Goal: Task Accomplishment & Management: Use online tool/utility

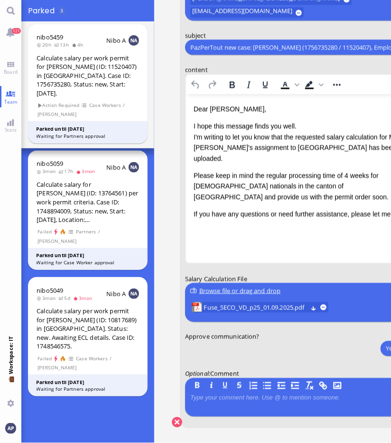
click at [259, 138] on p "I hope this message finds you well. I'm writing to let you know that the reques…" at bounding box center [303, 142] width 221 height 43
click at [231, 305] on span "Fuse_SECO_VD_p25_01.09.2025.pdf" at bounding box center [256, 307] width 104 height 10
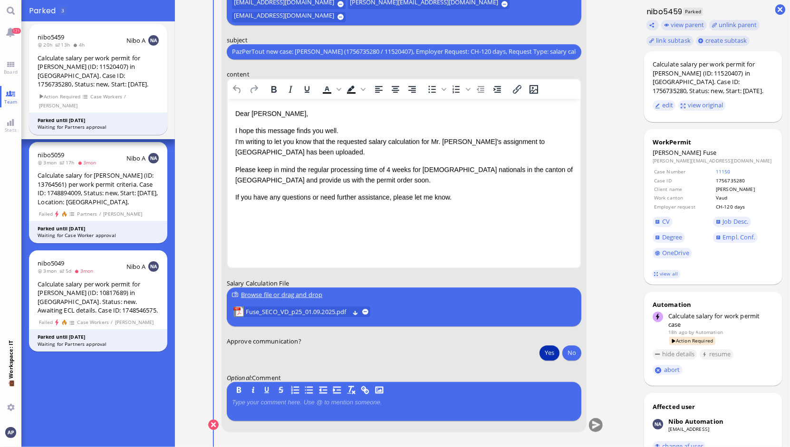
click at [539, 354] on button "Yes" at bounding box center [549, 352] width 20 height 15
click at [591, 426] on button "submit" at bounding box center [595, 425] width 14 height 14
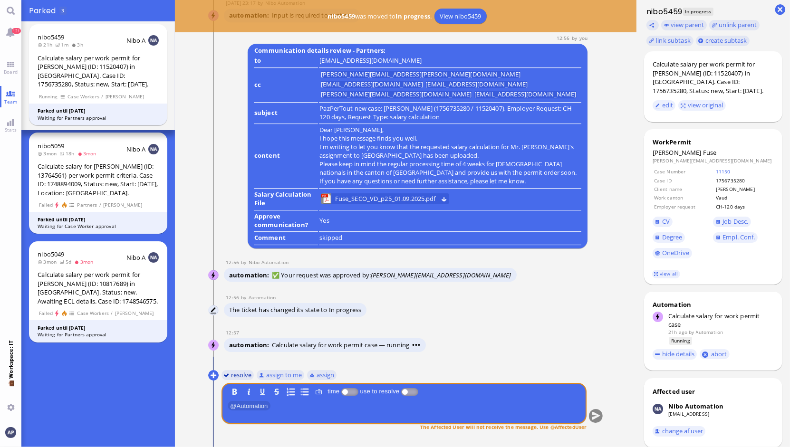
click at [233, 373] on button "resolve" at bounding box center [237, 375] width 33 height 10
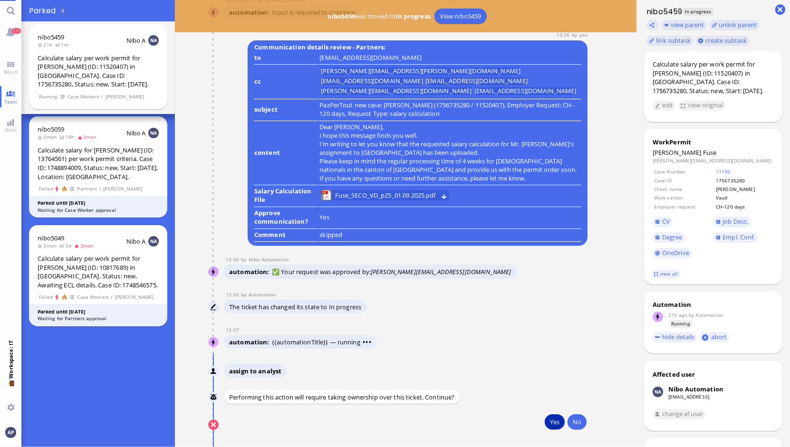
click at [550, 427] on button "Yes" at bounding box center [554, 421] width 20 height 15
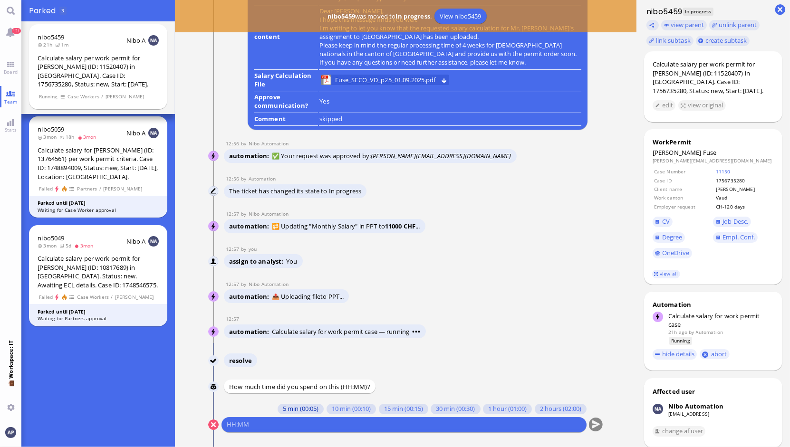
click at [296, 410] on button "5 min (00:05)" at bounding box center [300, 409] width 46 height 10
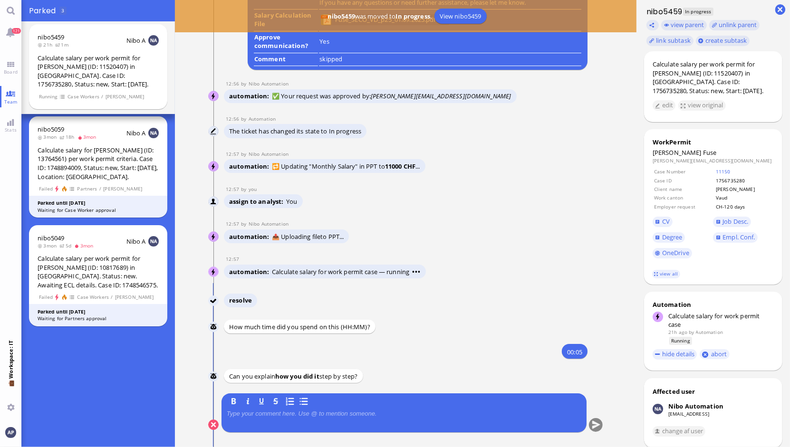
click at [297, 418] on div at bounding box center [404, 420] width 354 height 20
click at [311, 413] on p at bounding box center [404, 414] width 354 height 8
click at [591, 426] on button "submit" at bounding box center [595, 425] width 14 height 14
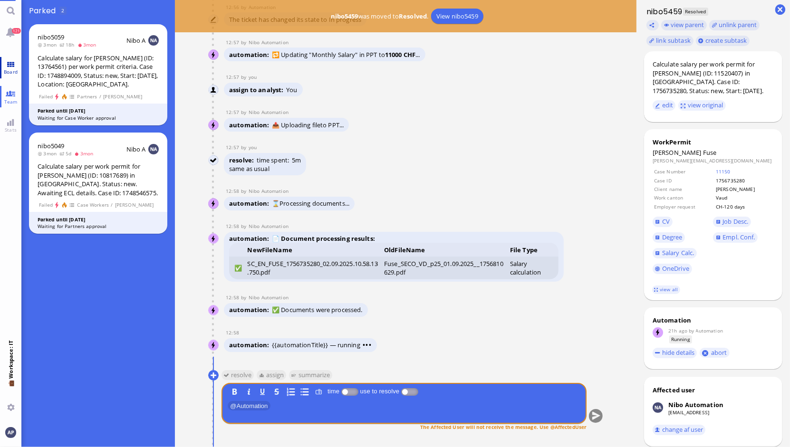
click at [13, 68] on span "Board" at bounding box center [10, 71] width 19 height 7
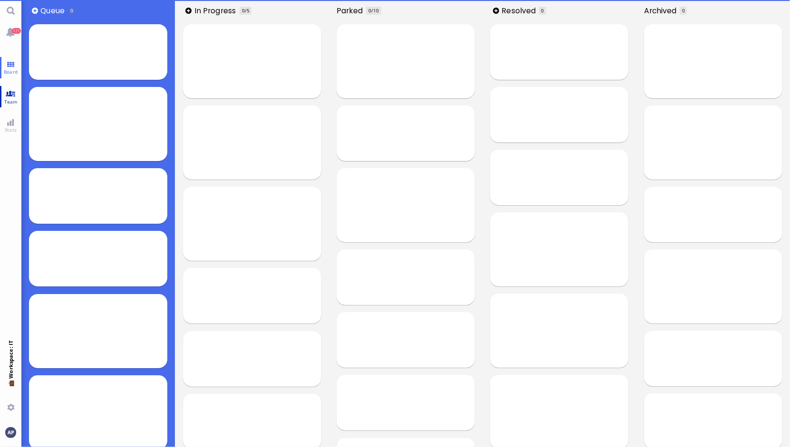
click at [11, 88] on link "Team" at bounding box center [10, 96] width 21 height 21
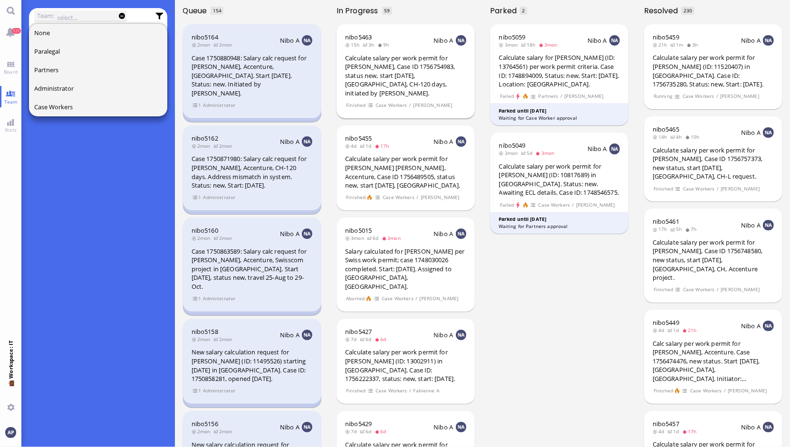
click at [390, 76] on div "Calculate salary per work permit for [PERSON_NAME], Case ID 1756754983, status …" at bounding box center [405, 76] width 121 height 44
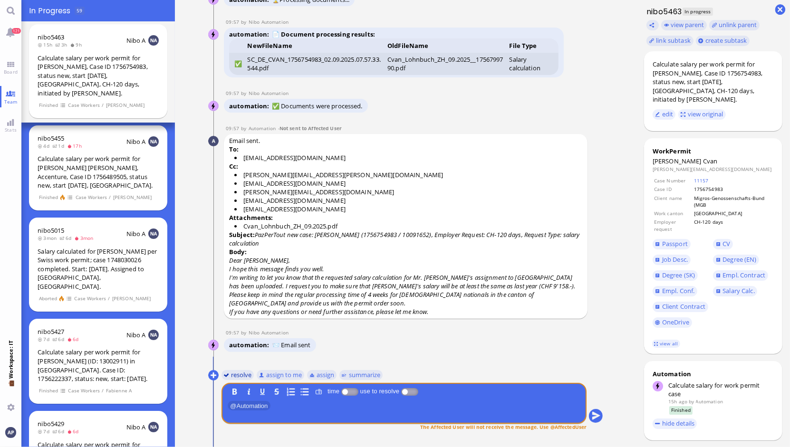
click at [237, 377] on button "resolve" at bounding box center [237, 375] width 33 height 10
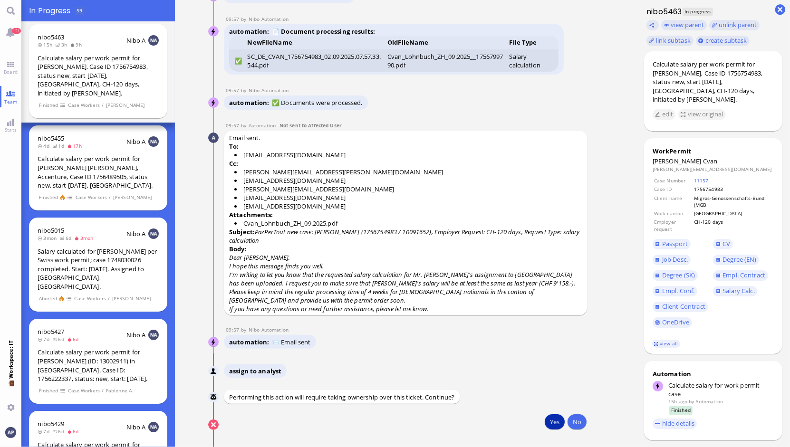
click at [544, 425] on button "Yes" at bounding box center [554, 421] width 20 height 15
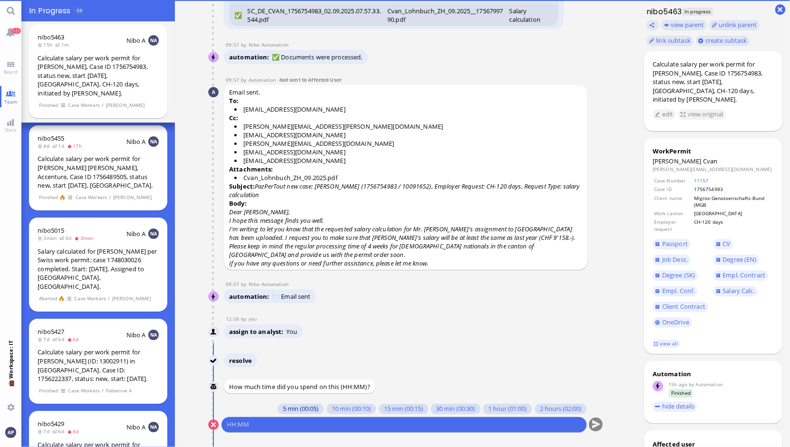
click at [287, 412] on button "5 min (00:05)" at bounding box center [300, 409] width 46 height 10
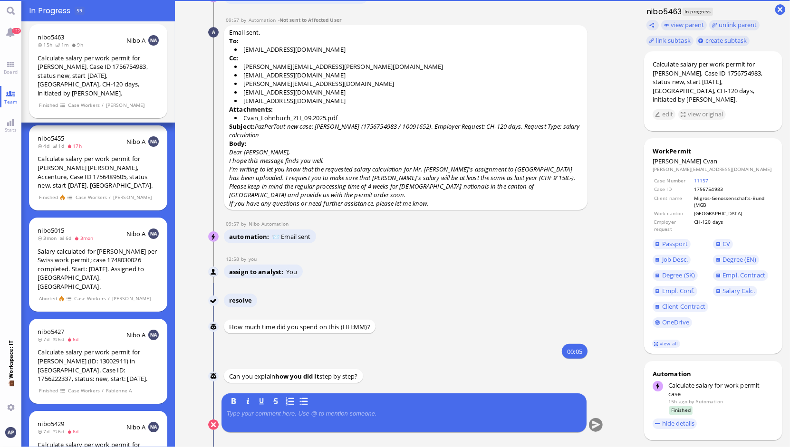
click at [287, 418] on div at bounding box center [404, 420] width 354 height 20
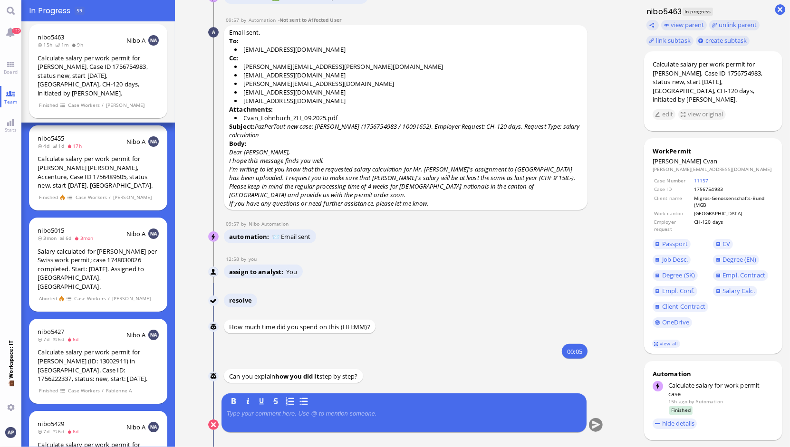
click at [287, 415] on p at bounding box center [404, 414] width 354 height 8
click at [593, 425] on button "submit" at bounding box center [595, 425] width 14 height 14
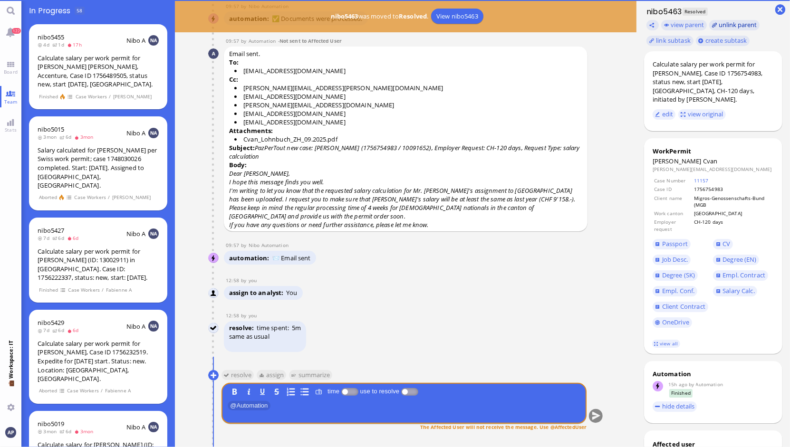
click at [726, 22] on button "unlink parent" at bounding box center [734, 25] width 50 height 10
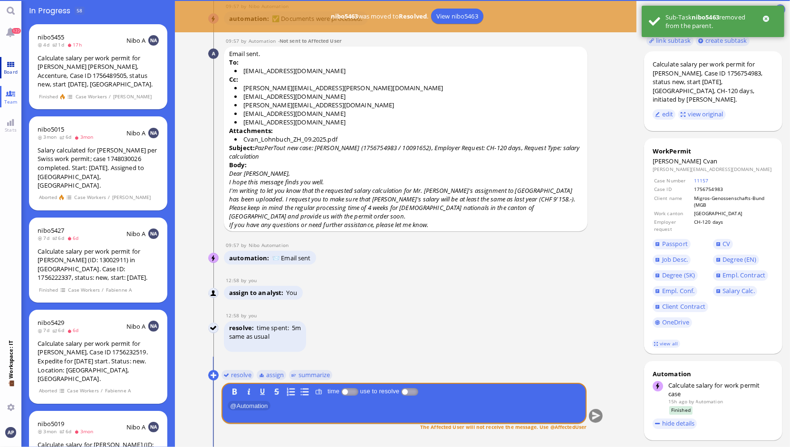
click at [12, 69] on span "Board" at bounding box center [10, 71] width 19 height 7
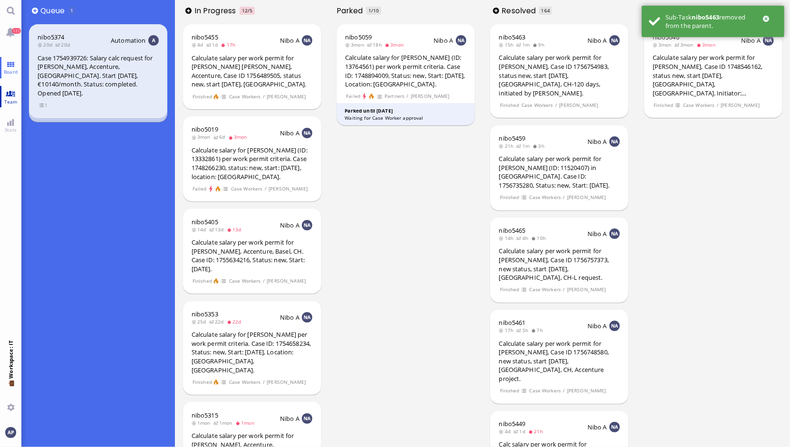
click at [8, 97] on link "Team" at bounding box center [10, 96] width 21 height 21
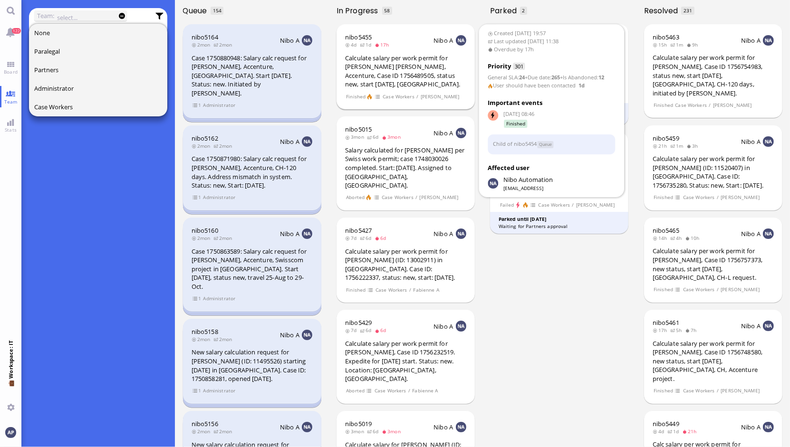
click at [416, 89] on div "nibo5455 4d 1d 17h Nibo A Calculate salary per work permit for [PERSON_NAME] [P…" at bounding box center [405, 66] width 138 height 85
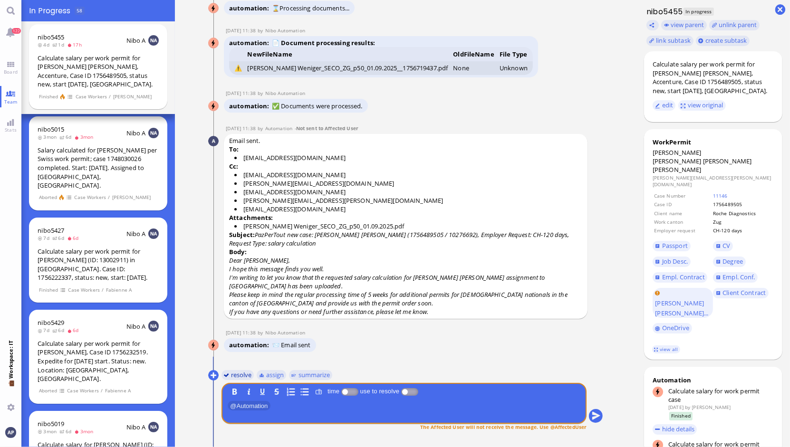
click at [225, 376] on button "resolve" at bounding box center [237, 375] width 33 height 10
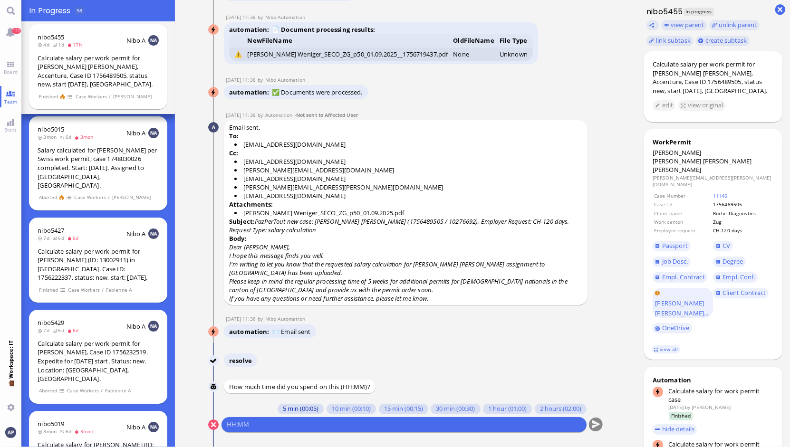
click at [287, 411] on button "5 min (00:05)" at bounding box center [300, 409] width 46 height 10
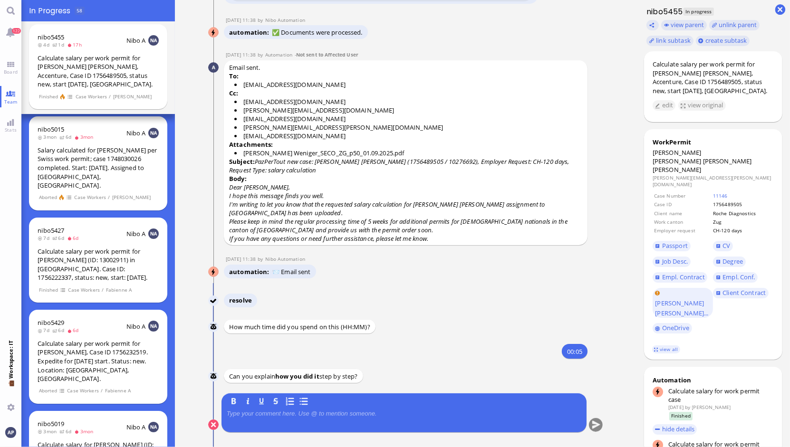
click at [286, 416] on p at bounding box center [404, 414] width 354 height 8
click at [592, 422] on button "submit" at bounding box center [595, 425] width 14 height 14
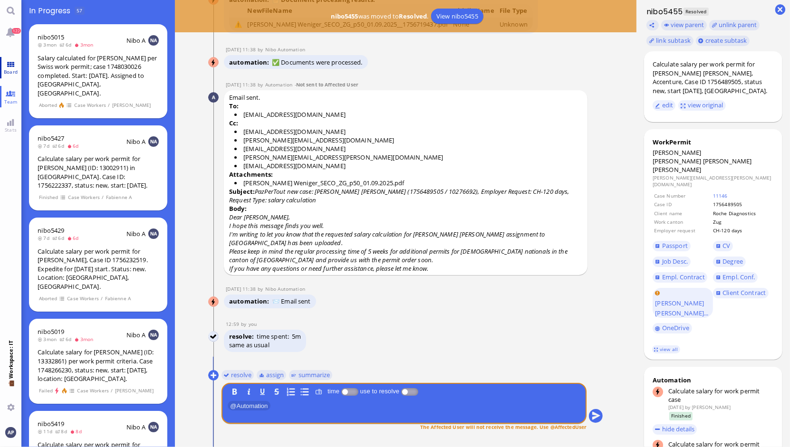
click at [17, 69] on span "Board" at bounding box center [10, 71] width 19 height 7
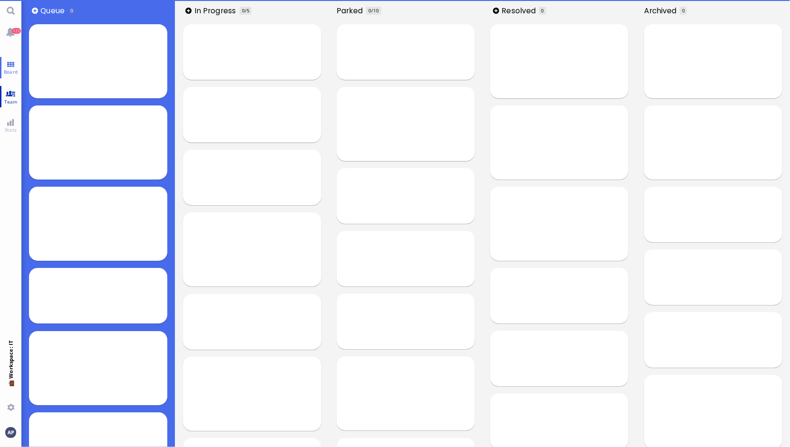
click at [11, 101] on span "Team" at bounding box center [11, 101] width 18 height 7
